Goal: Task Accomplishment & Management: Use online tool/utility

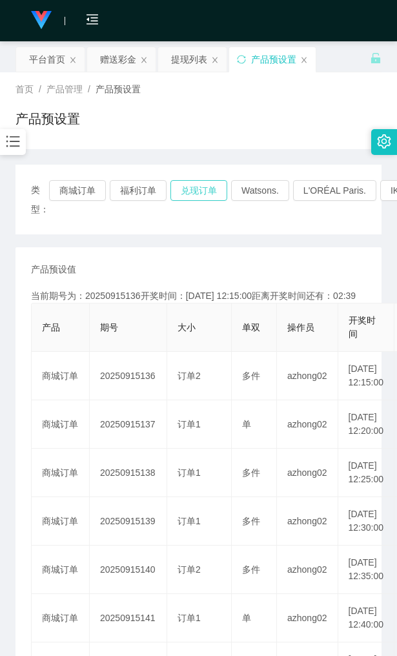
click at [191, 192] on button "兑现订单" at bounding box center [198, 190] width 57 height 21
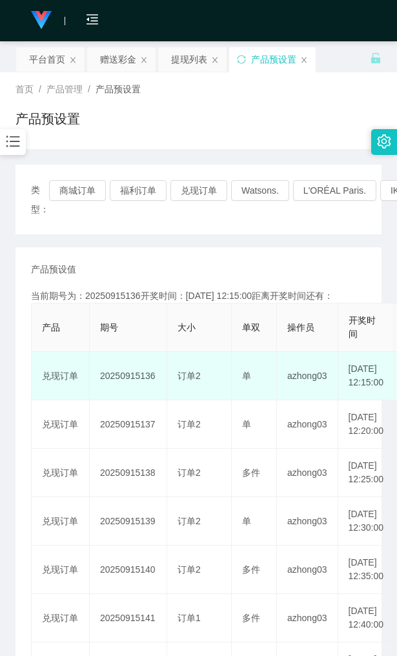
click at [119, 376] on td "20250915136" at bounding box center [128, 376] width 77 height 48
copy td "20250915136"
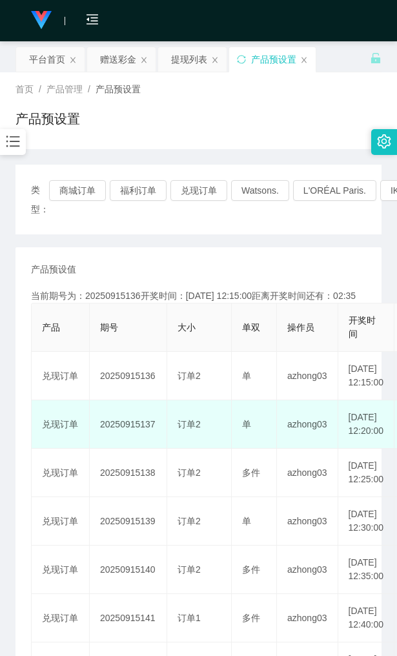
drag, startPoint x: 119, startPoint y: 376, endPoint x: 133, endPoint y: 434, distance: 60.3
click at [133, 434] on td "20250915137" at bounding box center [128, 424] width 77 height 48
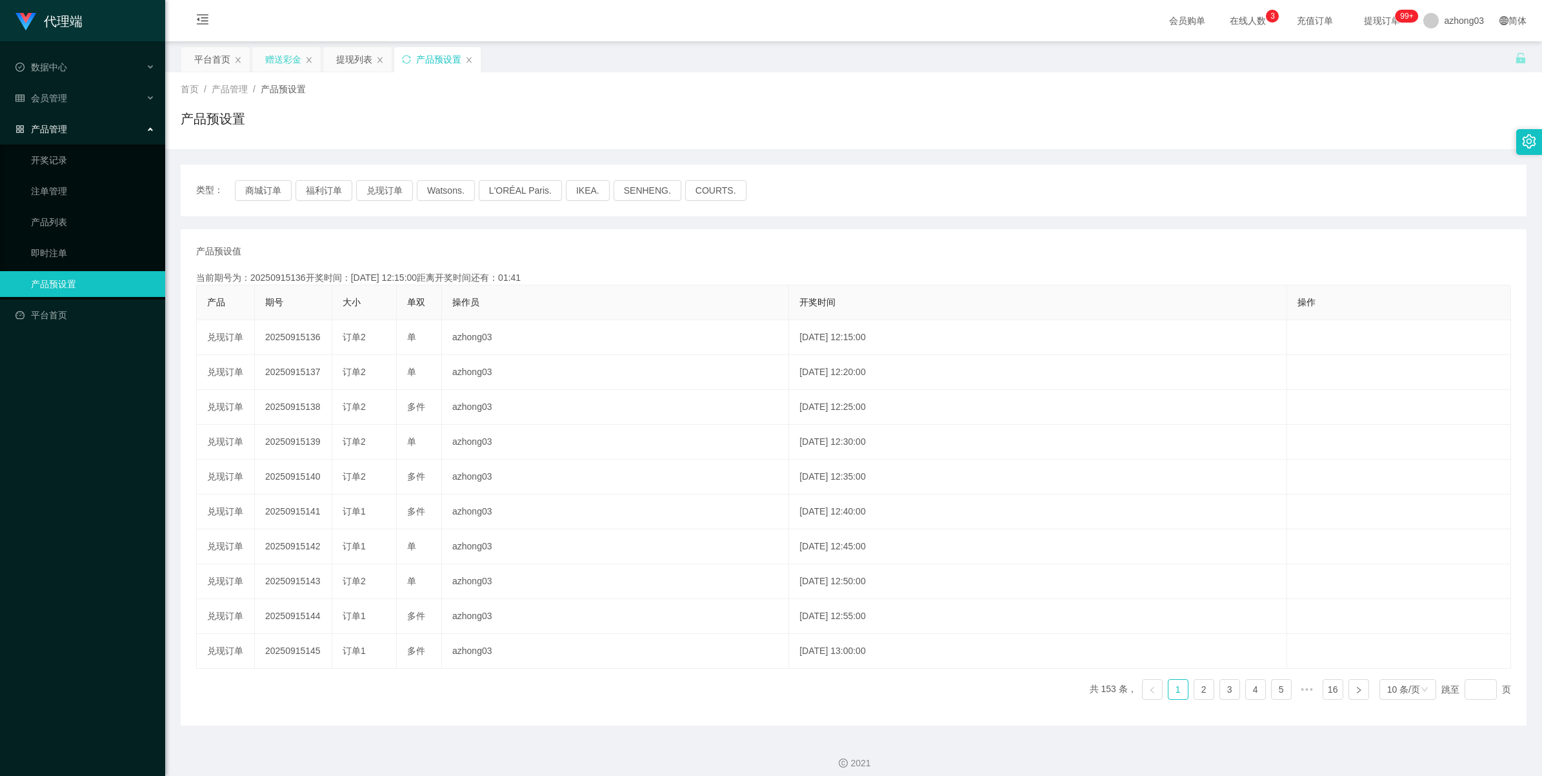
click at [288, 61] on div "赠送彩金" at bounding box center [283, 59] width 36 height 25
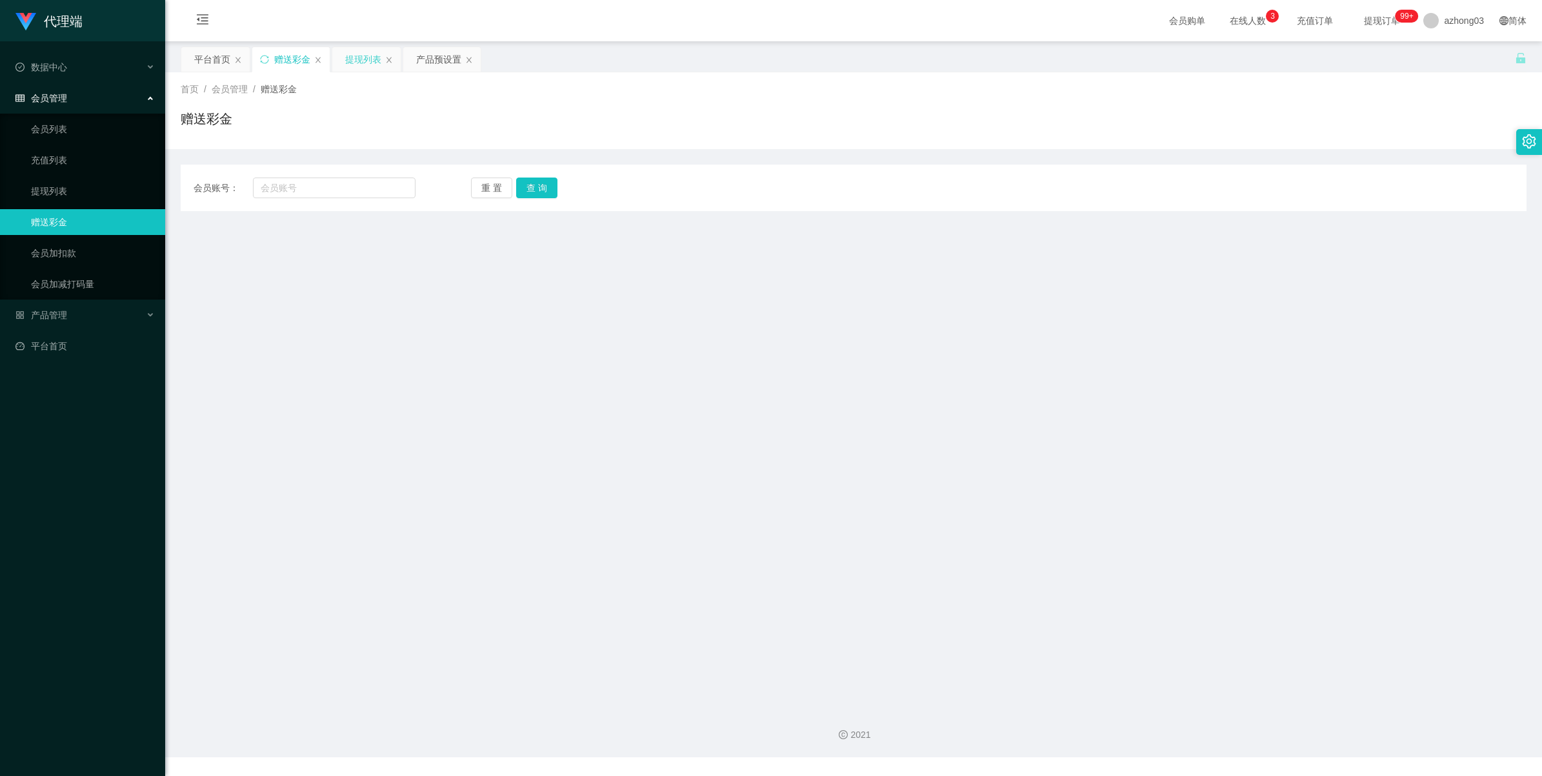
click at [357, 63] on div "提现列表" at bounding box center [363, 59] width 36 height 25
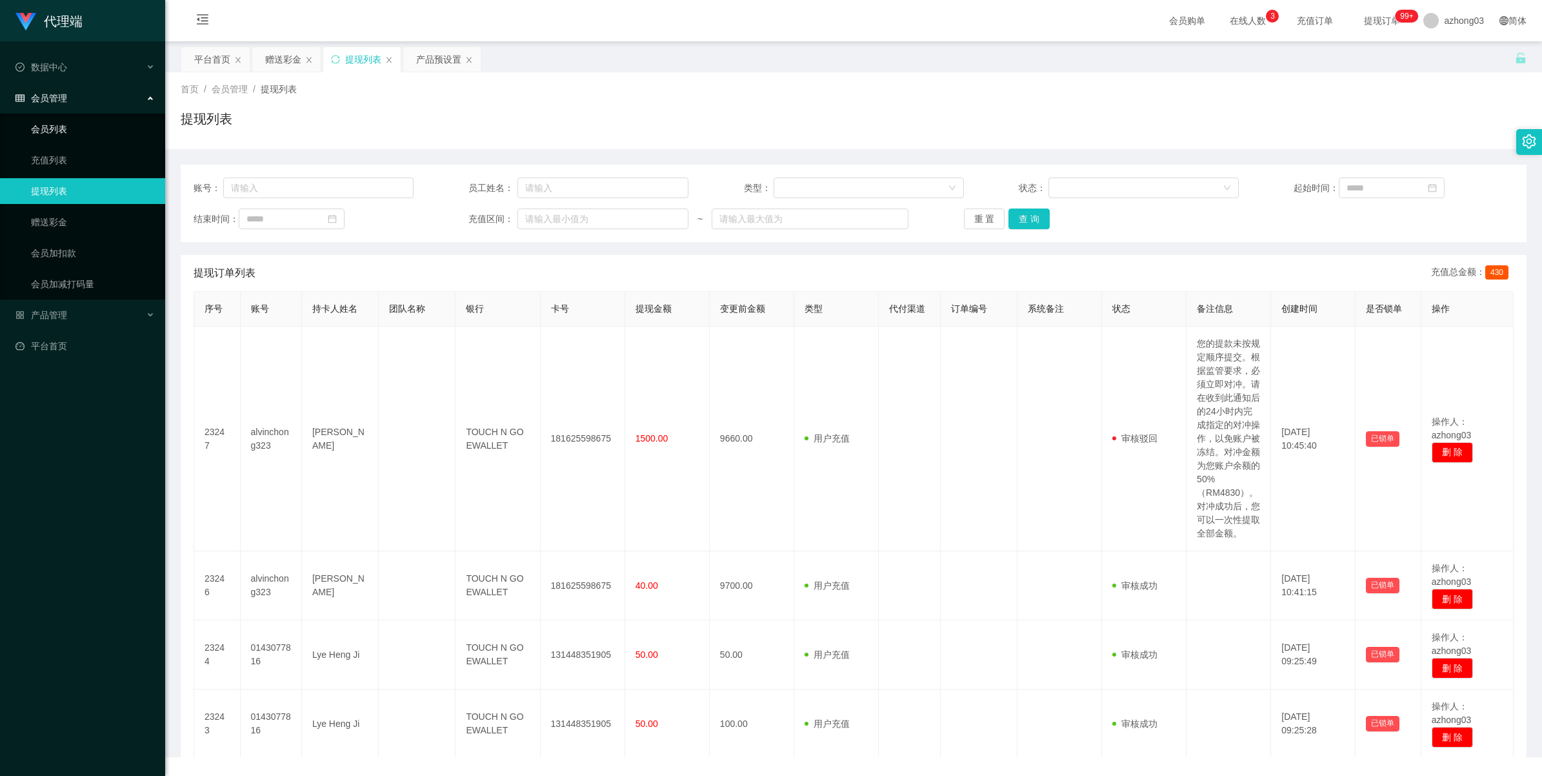
click at [59, 128] on link "会员列表" at bounding box center [93, 129] width 124 height 26
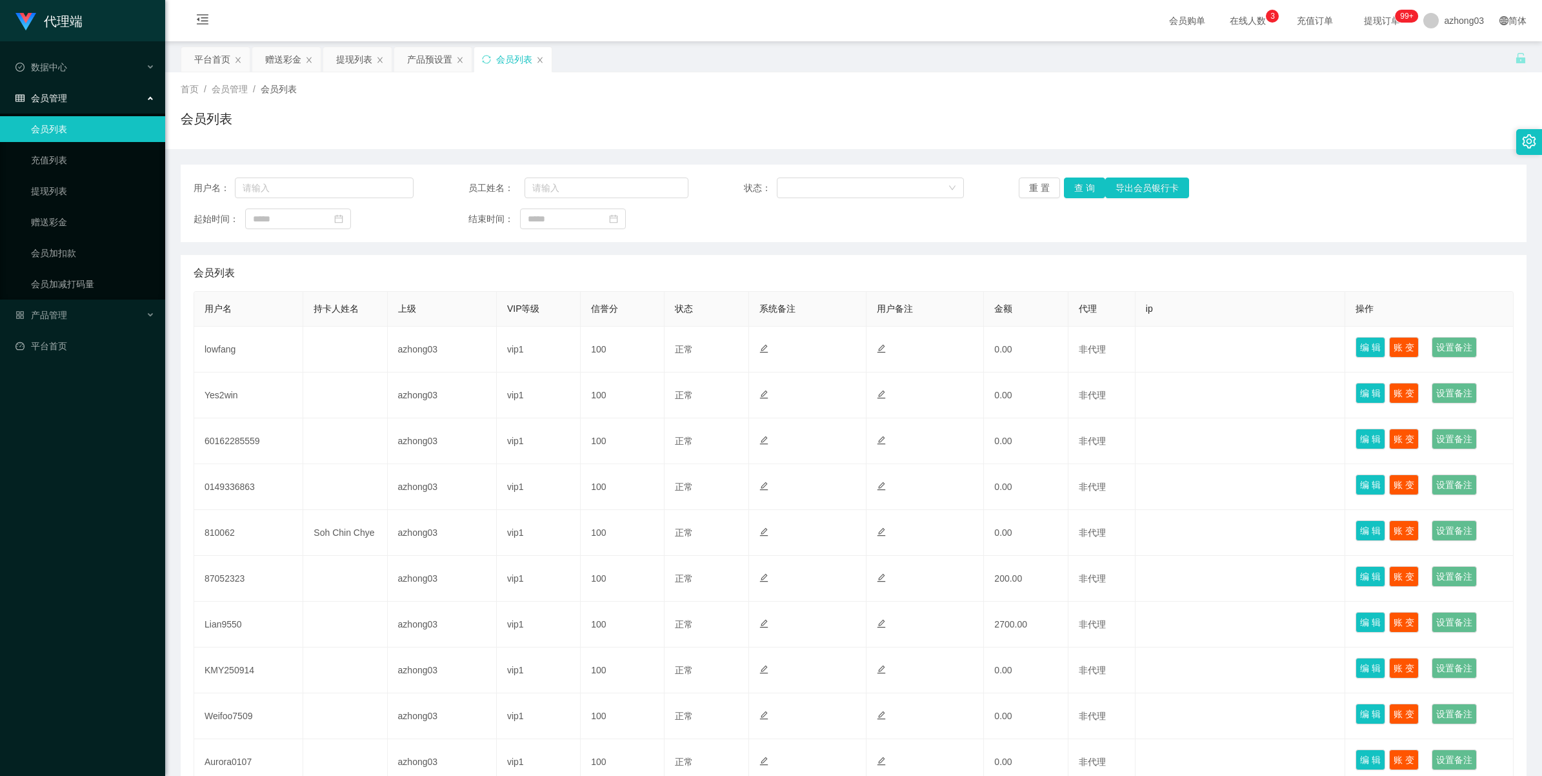
click at [46, 103] on span "会员管理" at bounding box center [41, 98] width 52 height 10
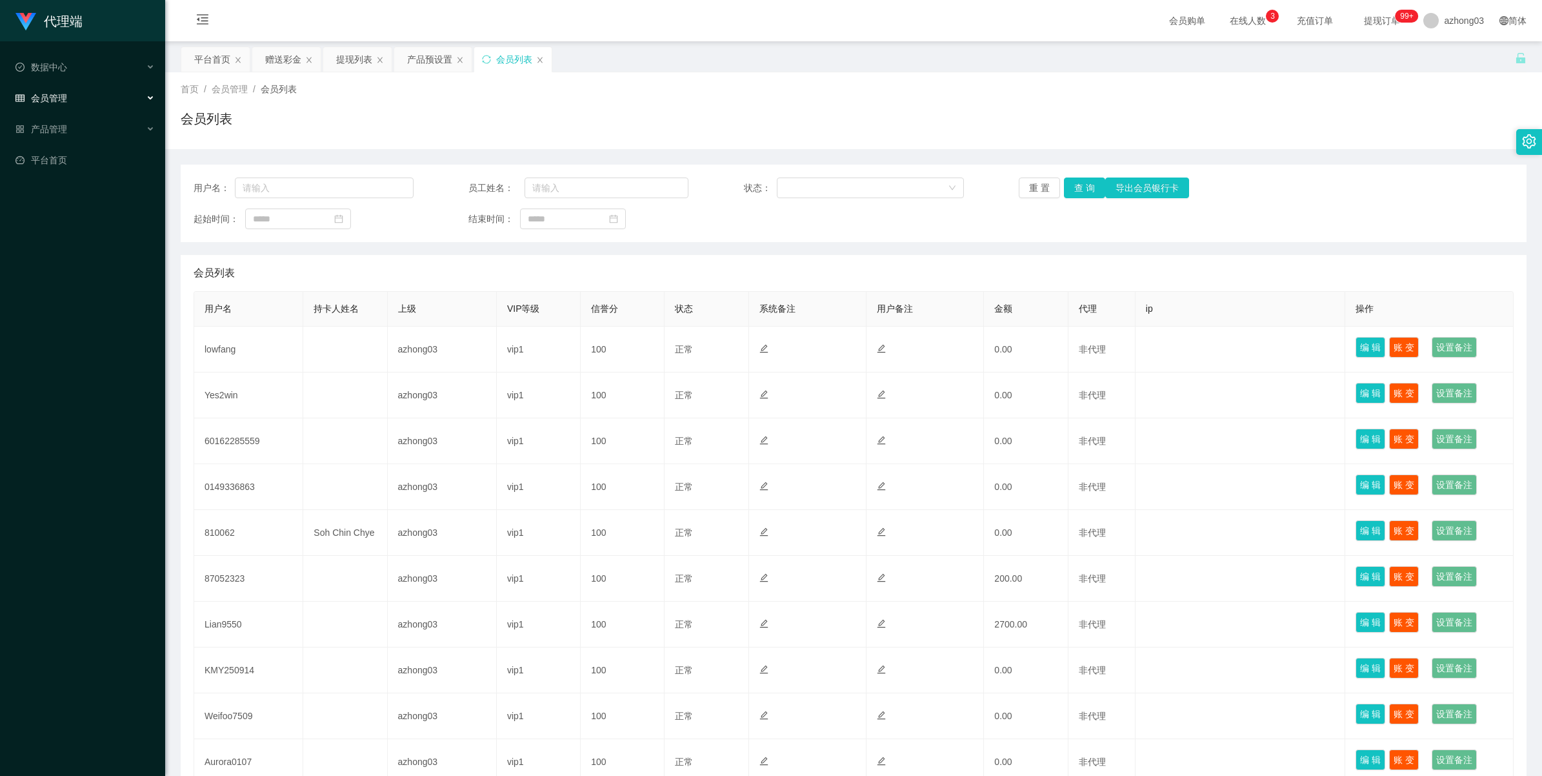
click at [44, 97] on span "会员管理" at bounding box center [41, 98] width 52 height 10
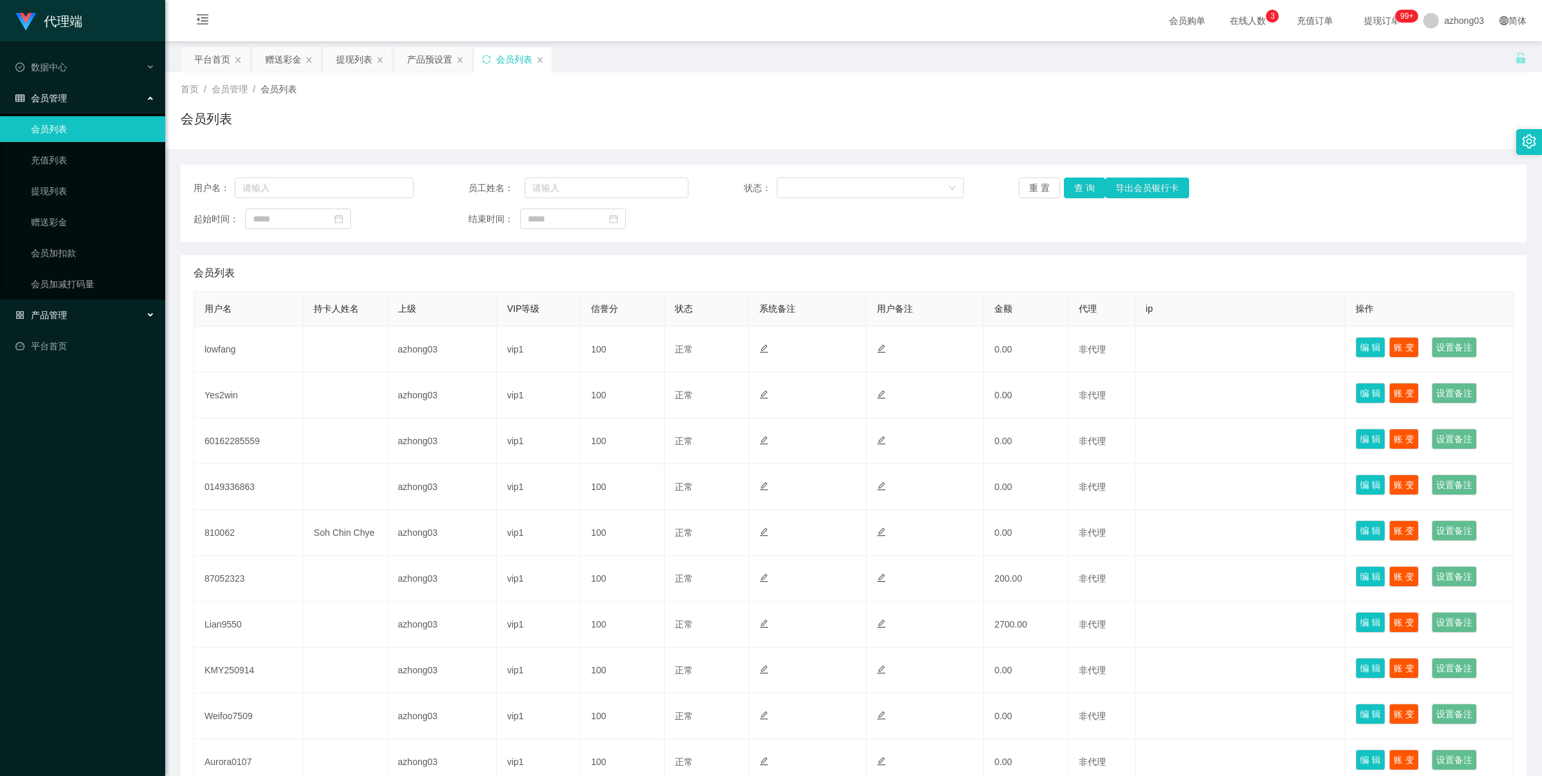
click at [37, 311] on span "产品管理" at bounding box center [41, 315] width 52 height 10
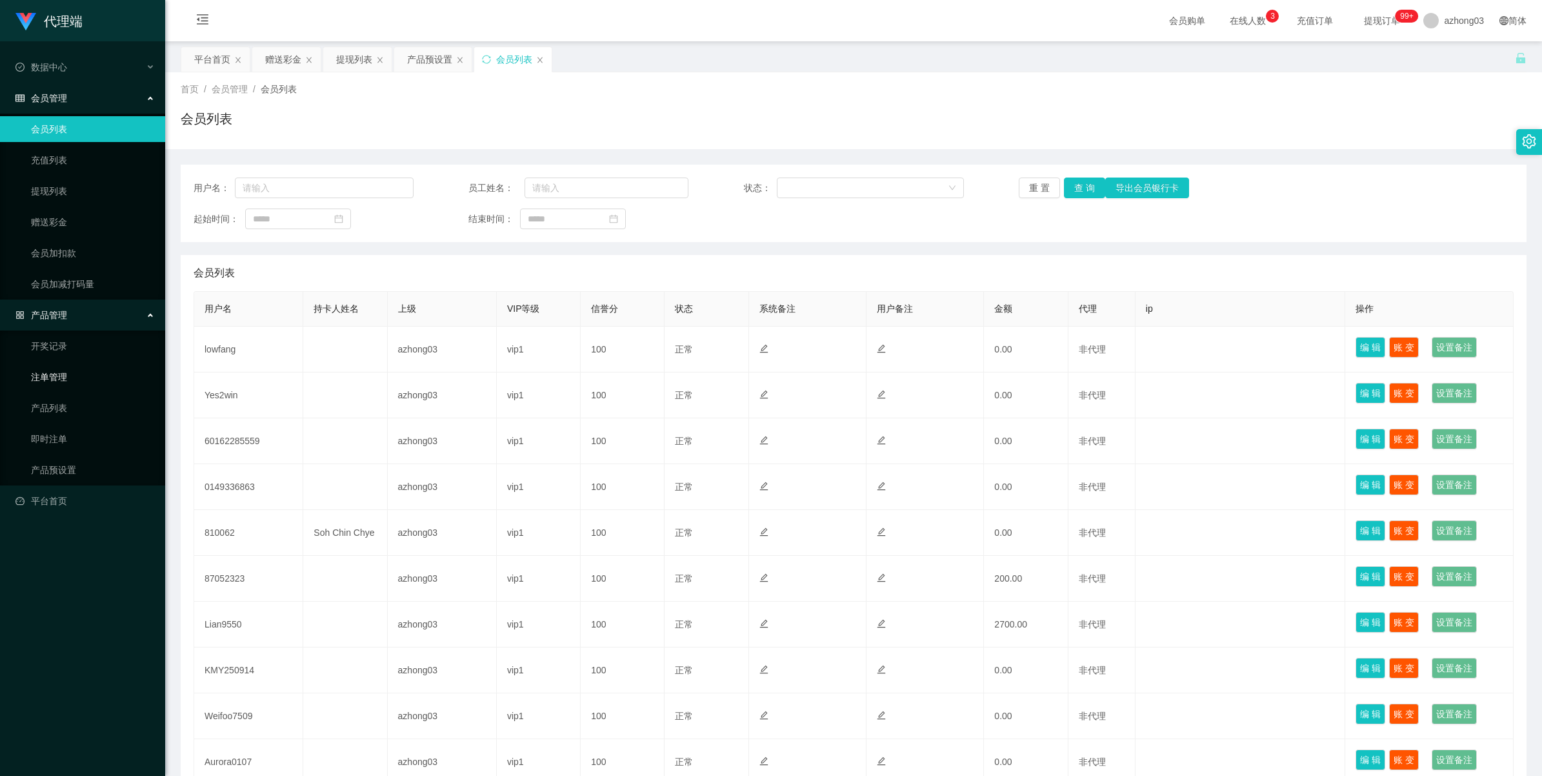
click at [34, 372] on link "注单管理" at bounding box center [93, 377] width 124 height 26
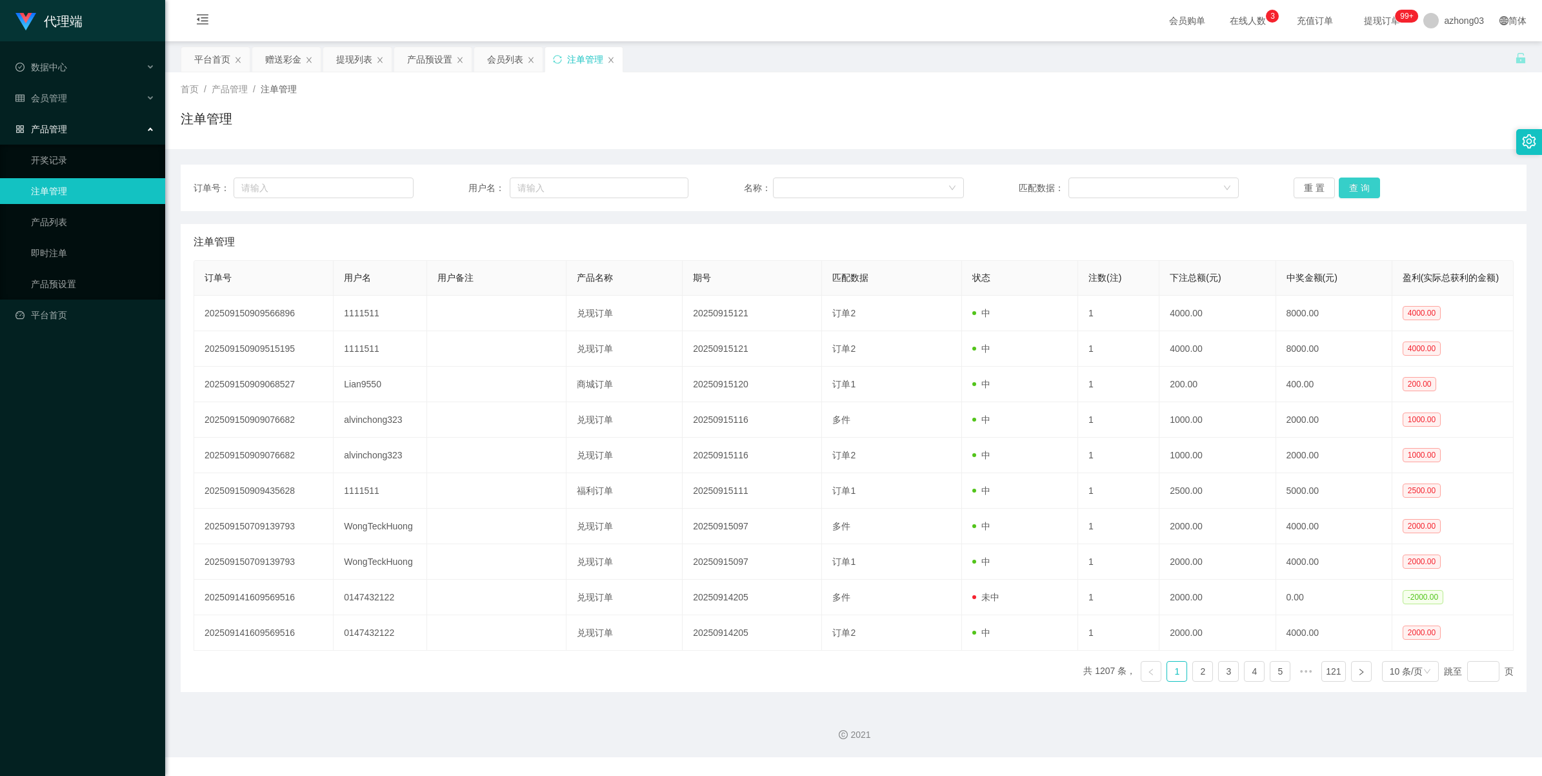
click at [396, 186] on button "查 询" at bounding box center [1359, 187] width 41 height 21
click at [396, 186] on div "重 置 查 询" at bounding box center [1404, 187] width 220 height 21
click at [396, 186] on button "查 询" at bounding box center [1359, 187] width 41 height 21
click at [396, 186] on div "重 置 查 询" at bounding box center [1404, 187] width 220 height 21
click at [396, 186] on button "查 询" at bounding box center [1359, 187] width 41 height 21
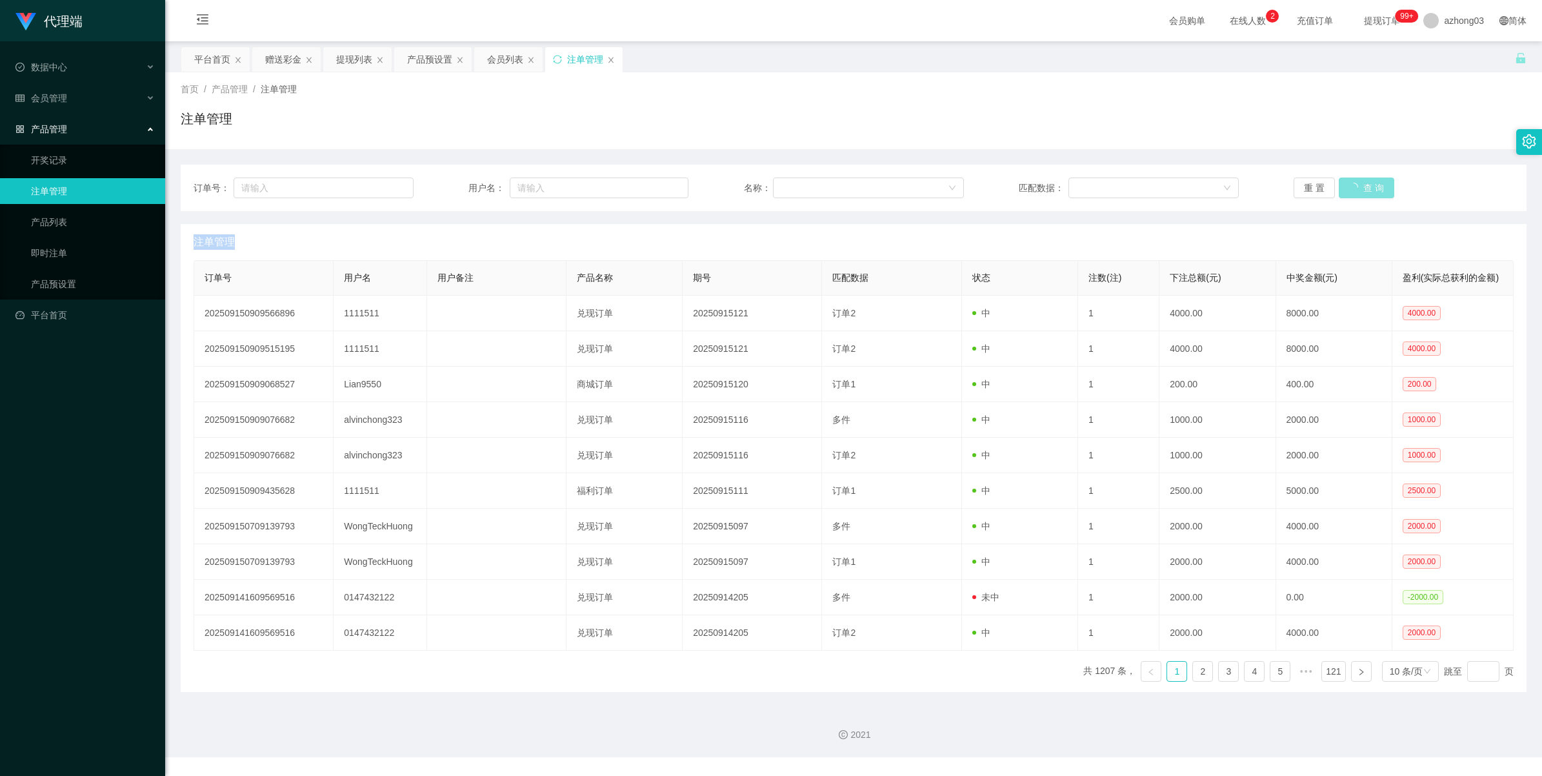
click at [396, 186] on div "重 置 查 询" at bounding box center [1404, 187] width 220 height 21
click at [396, 186] on button "查 询" at bounding box center [1359, 187] width 41 height 21
click at [396, 186] on div "重 置 查 询" at bounding box center [1404, 187] width 220 height 21
click at [396, 186] on button "查 询" at bounding box center [1359, 187] width 41 height 21
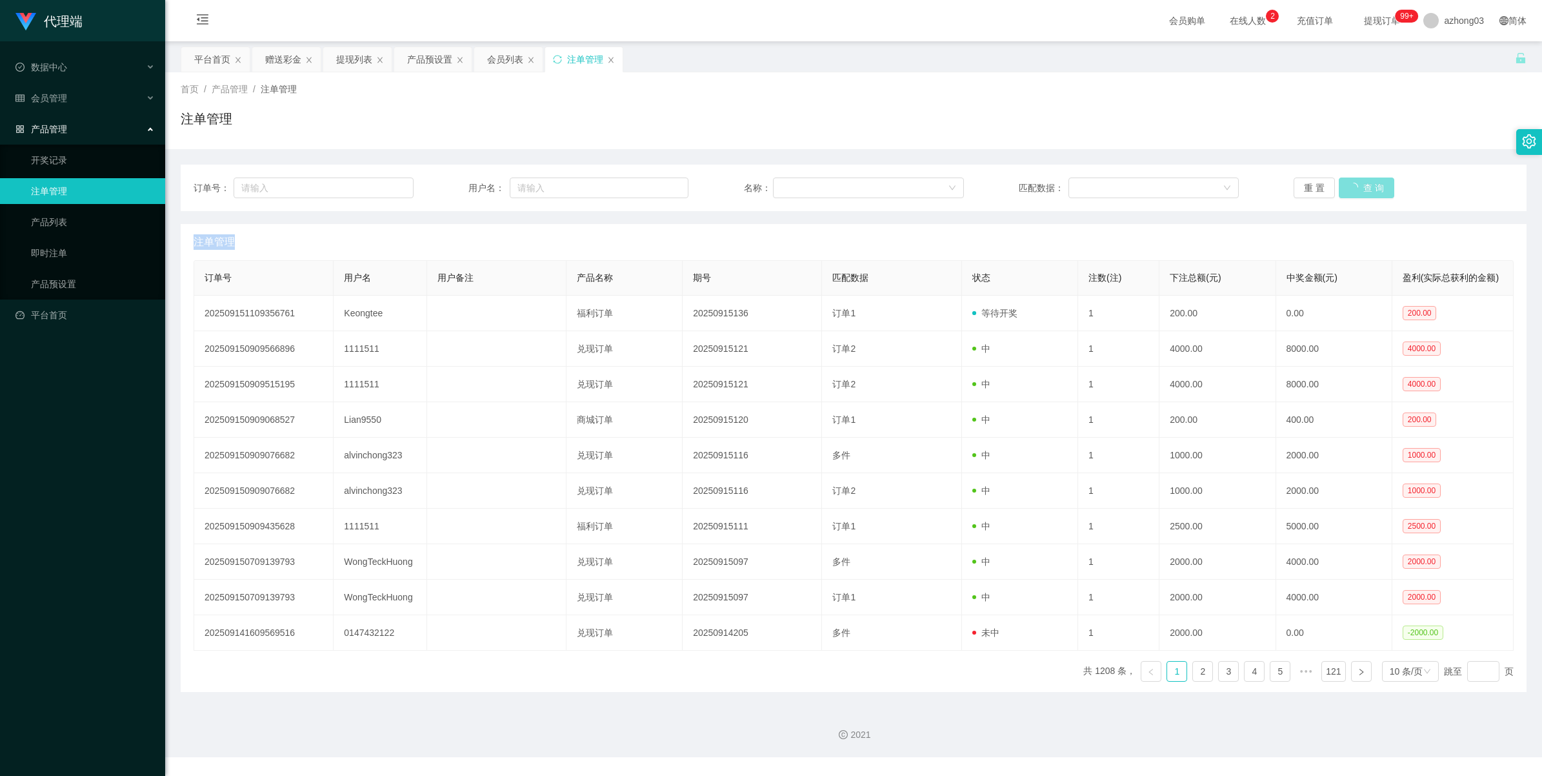
click at [396, 186] on div "重 置 查 询" at bounding box center [1404, 187] width 220 height 21
click at [396, 186] on button "查 询" at bounding box center [1359, 187] width 41 height 21
click at [396, 186] on div "重 置 查 询" at bounding box center [1404, 187] width 220 height 21
click at [396, 186] on button "查 询" at bounding box center [1359, 187] width 41 height 21
click at [396, 185] on button "查 询" at bounding box center [1359, 187] width 41 height 21
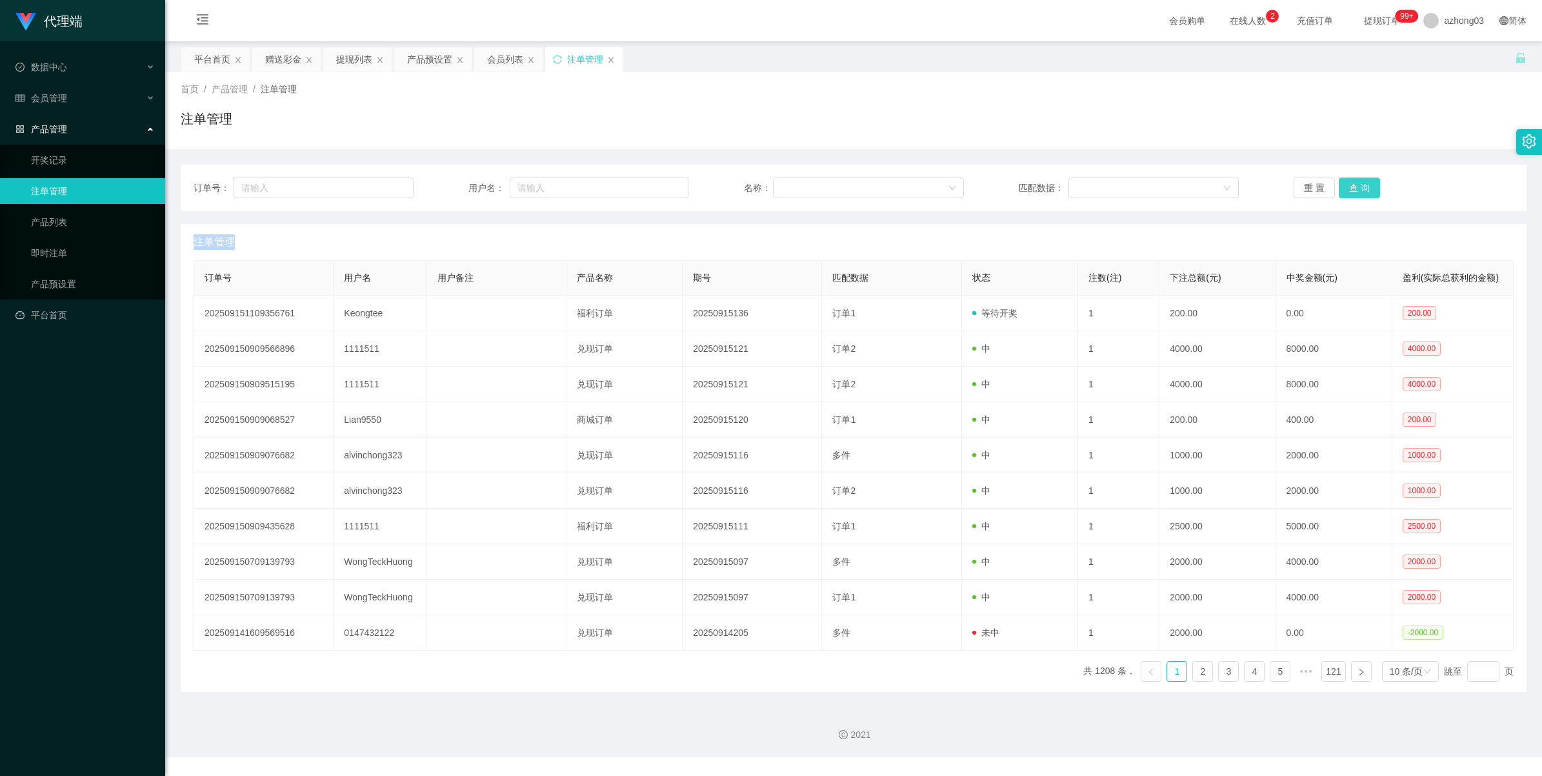
click at [396, 185] on div "重 置 查 询" at bounding box center [1404, 187] width 220 height 21
click at [396, 181] on button "查 询" at bounding box center [1359, 187] width 41 height 21
click at [396, 181] on div "重 置 查 询" at bounding box center [1404, 187] width 220 height 21
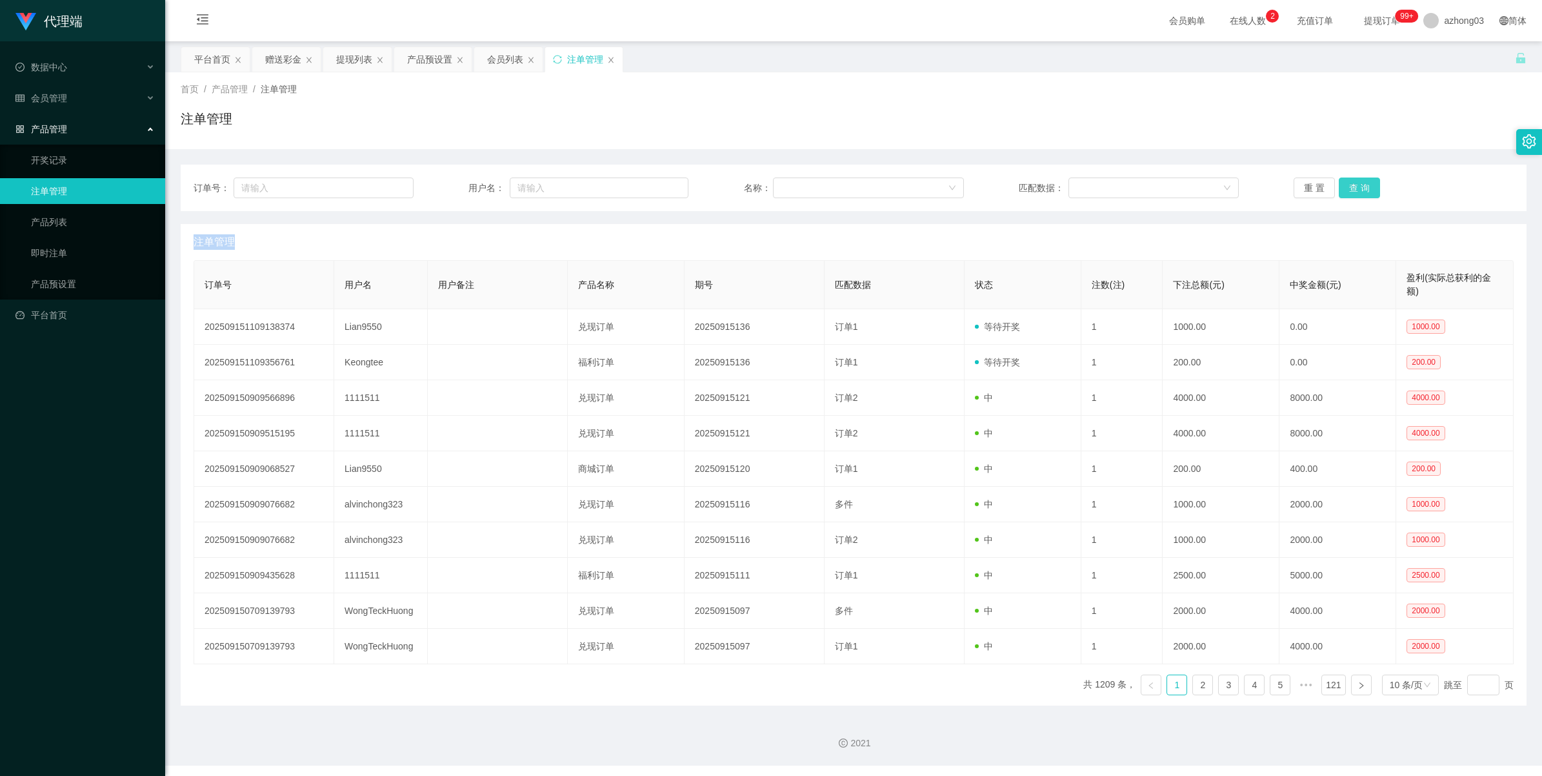
click at [396, 181] on button "查 询" at bounding box center [1359, 187] width 41 height 21
click at [271, 59] on div "赠送彩金" at bounding box center [283, 59] width 36 height 25
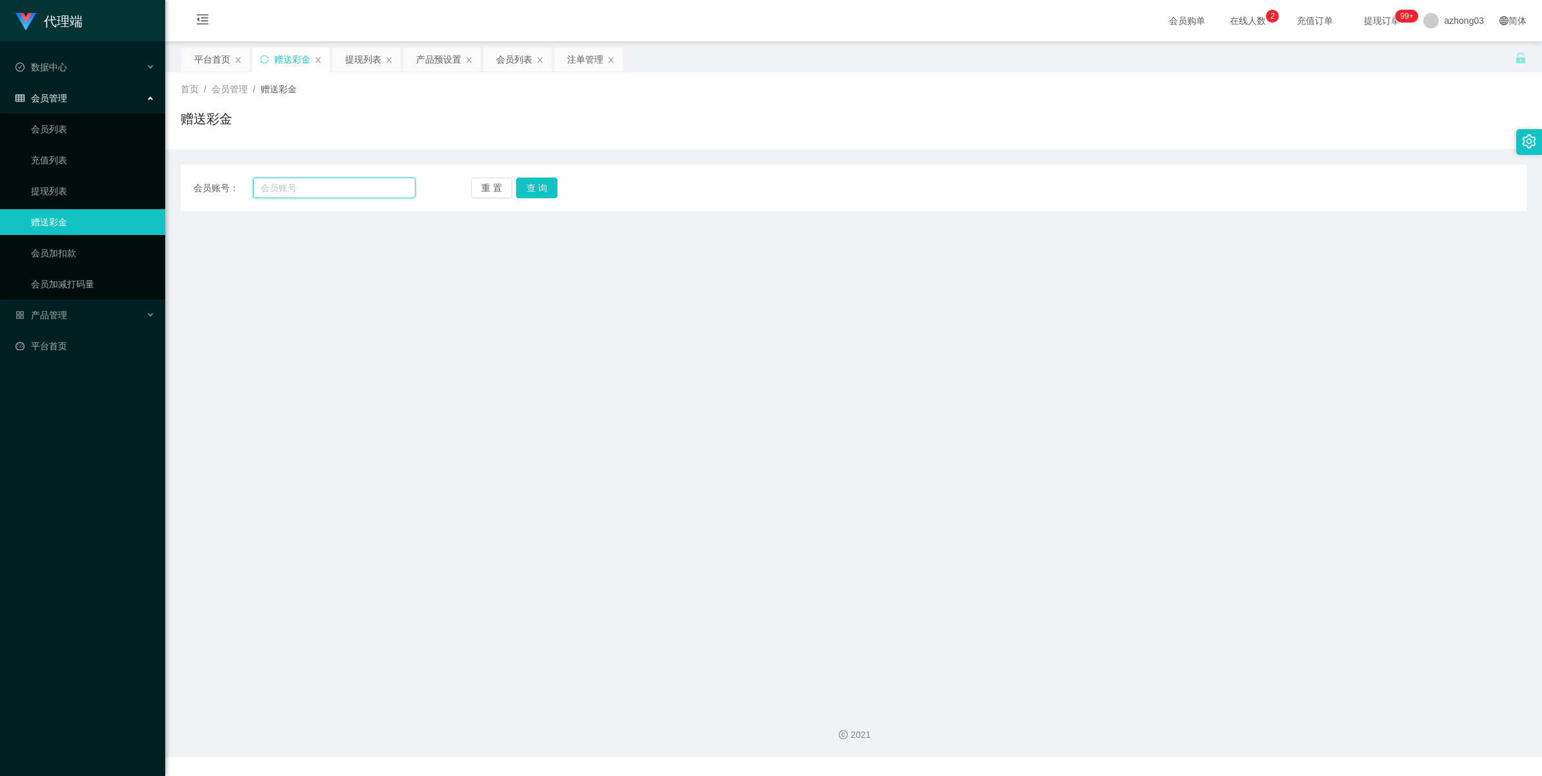
click at [330, 181] on input "text" at bounding box center [334, 187] width 163 height 21
paste input "heanhiong"
type input "heanhiong"
click at [396, 185] on button "查 询" at bounding box center [536, 187] width 41 height 21
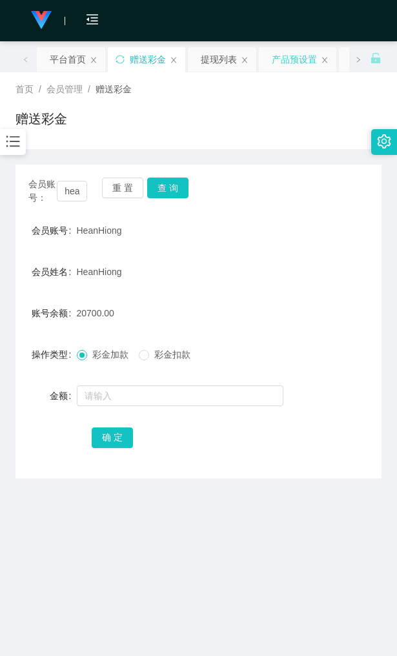
click at [286, 59] on div "产品预设置" at bounding box center [294, 59] width 45 height 25
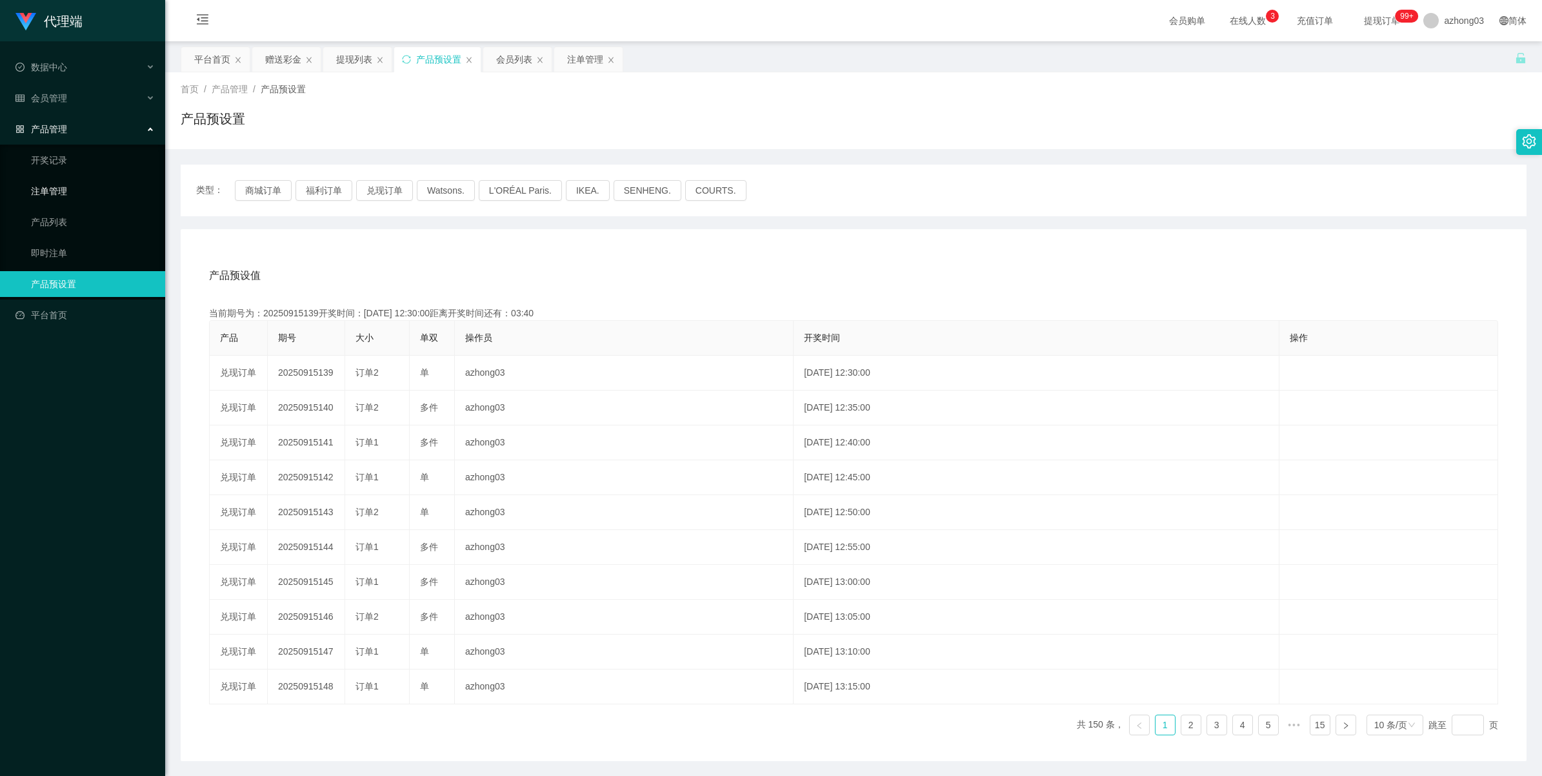
click at [42, 185] on link "注单管理" at bounding box center [93, 191] width 124 height 26
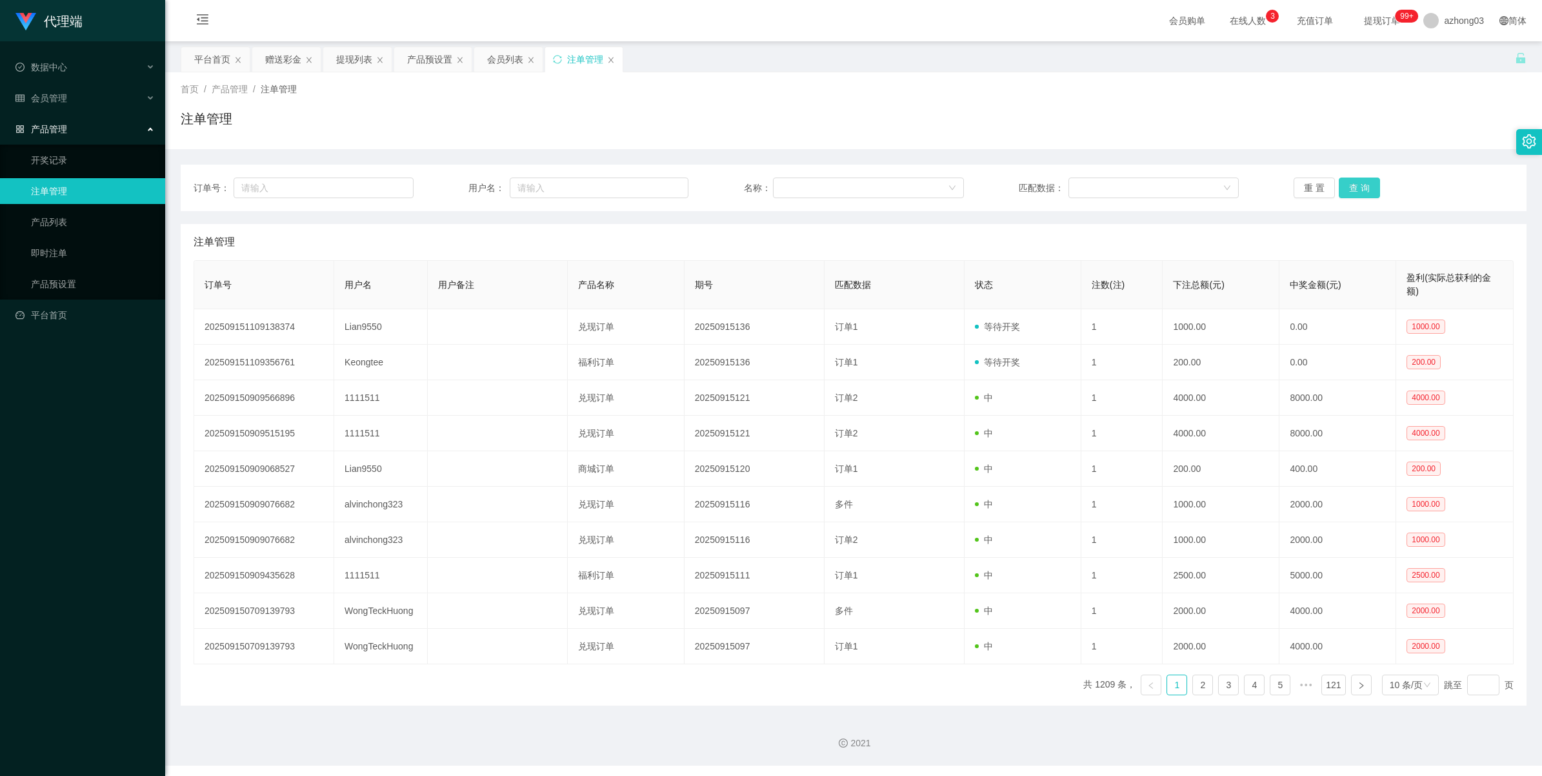
click at [396, 178] on button "查 询" at bounding box center [1359, 187] width 41 height 21
click at [396, 178] on div "重 置 查 询" at bounding box center [1404, 187] width 220 height 21
click at [396, 178] on button "查 询" at bounding box center [1367, 187] width 56 height 21
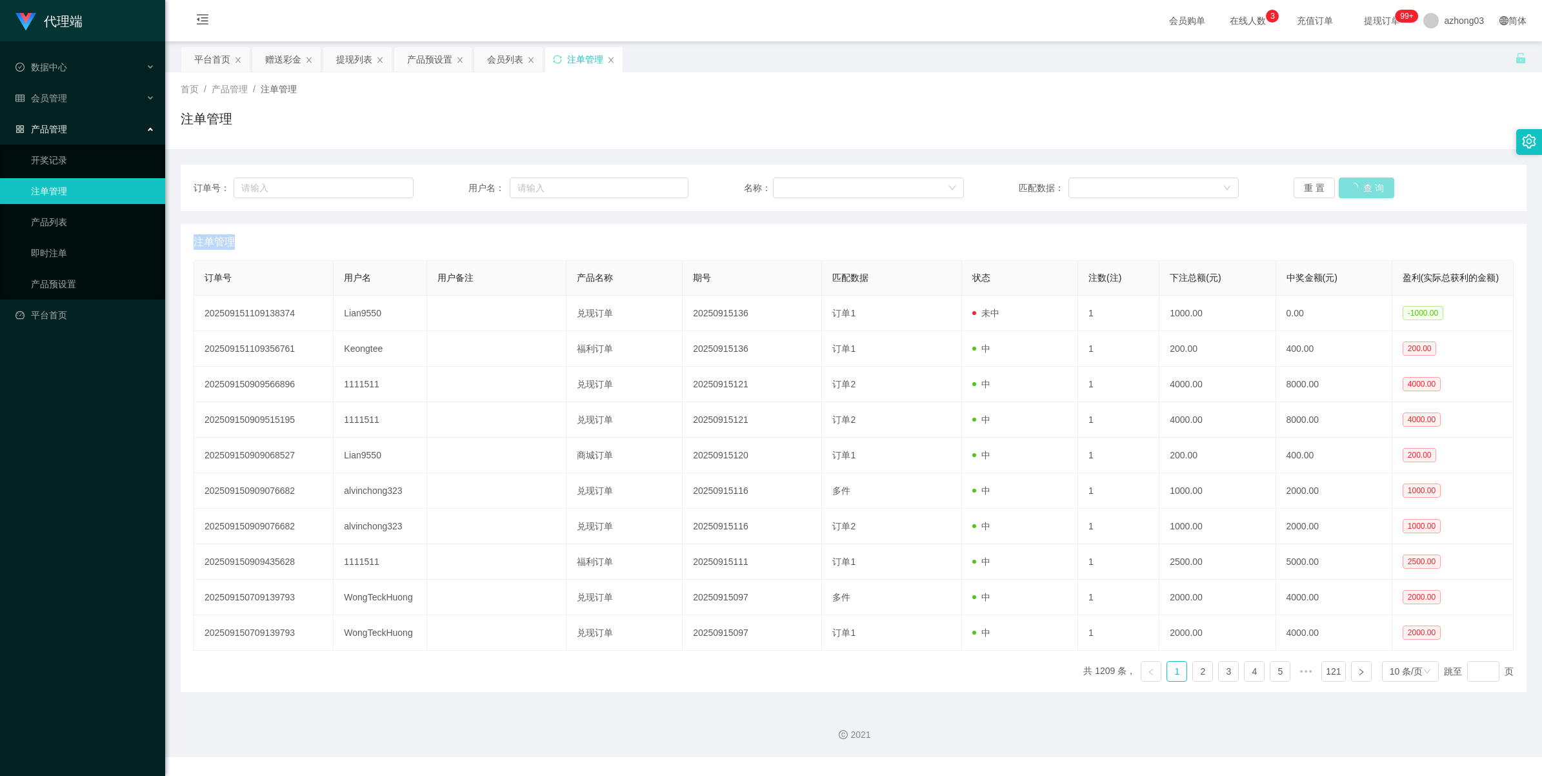
click at [396, 178] on div "重 置 查 询" at bounding box center [1404, 187] width 220 height 21
